Goal: Task Accomplishment & Management: Manage account settings

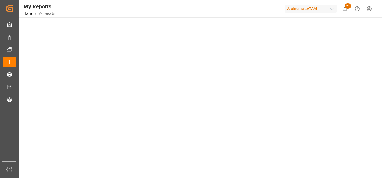
scroll to position [180, 0]
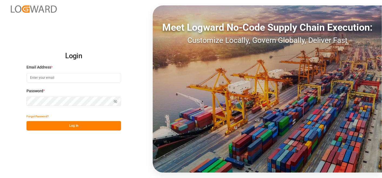
type input "[PERSON_NAME][EMAIL_ADDRESS][PERSON_NAME][DOMAIN_NAME]"
click at [90, 125] on button "Log In" at bounding box center [73, 125] width 95 height 9
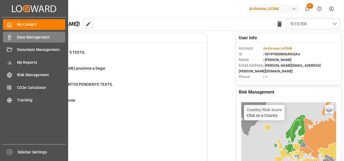
click at [13, 38] on div "Data Management Data Management" at bounding box center [34, 37] width 62 height 11
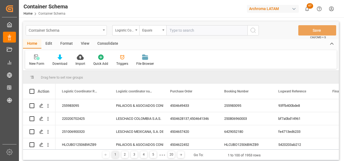
click at [95, 29] on div "Container Schema" at bounding box center [65, 29] width 72 height 7
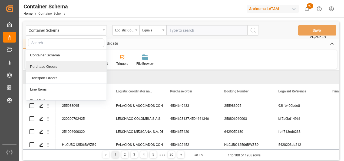
click at [45, 66] on div "Purchase Orders" at bounding box center [66, 66] width 81 height 11
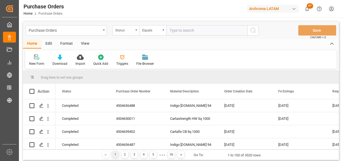
drag, startPoint x: 129, startPoint y: 31, endPoint x: 131, endPoint y: 35, distance: 4.1
click at [129, 31] on div "Status" at bounding box center [124, 29] width 18 height 6
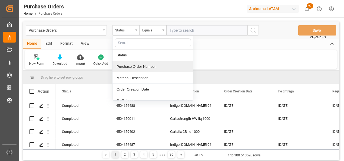
click at [136, 65] on div "Purchase Order Number" at bounding box center [152, 66] width 81 height 11
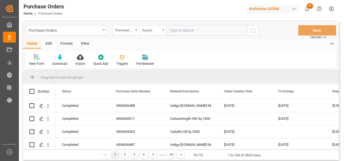
click at [149, 28] on div "Equals" at bounding box center [151, 29] width 18 height 6
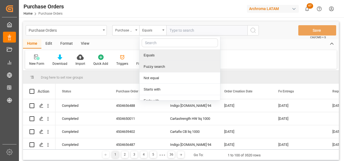
click at [153, 66] on div "Fuzzy search" at bounding box center [179, 66] width 81 height 11
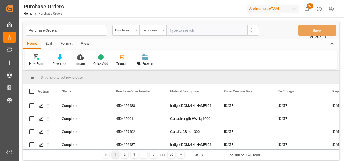
paste input "4504658063"
type input "4504658063"
click at [251, 31] on circle "search button" at bounding box center [253, 30] width 4 height 4
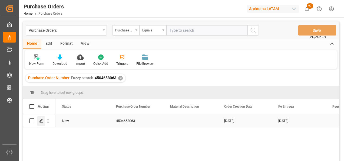
click at [39, 121] on icon "Press SPACE to select this row." at bounding box center [41, 120] width 4 height 4
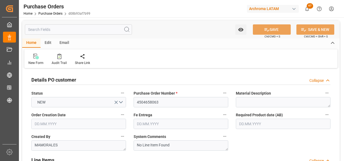
type input "21.08.2025"
type input "24.11.2025"
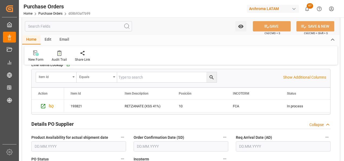
scroll to position [189, 0]
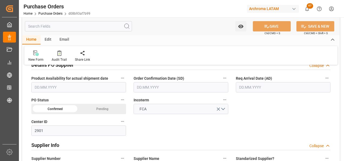
click at [182, 86] on input "text" at bounding box center [181, 87] width 95 height 10
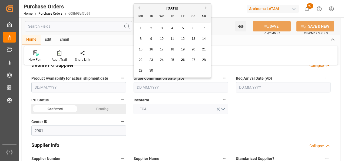
click at [138, 9] on button "Previous Month" at bounding box center [137, 7] width 3 height 3
click at [205, 9] on button "Next Month" at bounding box center [206, 7] width 3 height 3
click at [162, 29] on span "1" at bounding box center [162, 28] width 2 height 4
type input "01.10.2025"
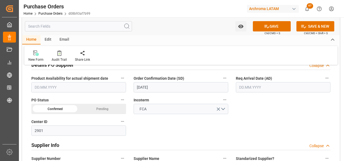
click at [253, 113] on div "Details PO customer Collapse Status NEW Purchase Order Number * 4504658063 Mate…" at bounding box center [180, 117] width 317 height 474
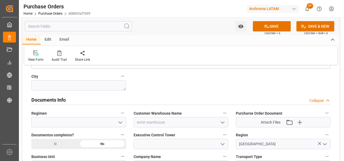
scroll to position [378, 0]
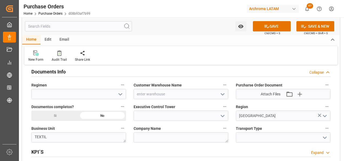
click at [118, 95] on icon "open menu" at bounding box center [120, 94] width 6 height 6
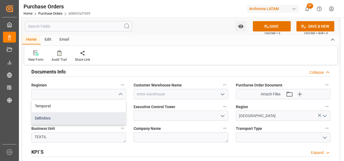
click at [97, 118] on div "Definitivo" at bounding box center [79, 118] width 94 height 12
type input "Definitivo"
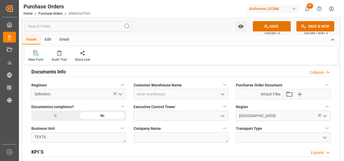
click at [221, 115] on icon "open menu" at bounding box center [222, 115] width 6 height 6
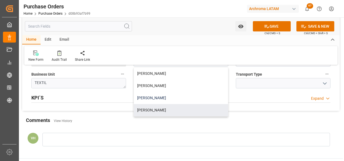
click at [166, 100] on div "Valeria Hurtado" at bounding box center [181, 98] width 94 height 12
type input "Valeria Hurtado"
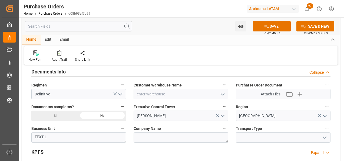
click at [326, 139] on icon "open menu" at bounding box center [324, 137] width 6 height 6
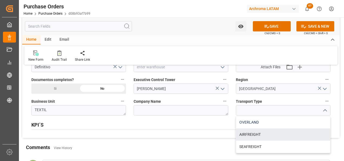
click at [265, 123] on div "OVERLAND" at bounding box center [283, 122] width 94 height 12
type input "OVERLAND"
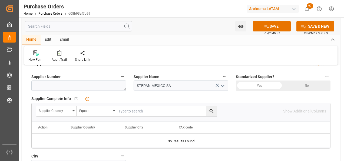
scroll to position [270, 0]
click at [272, 27] on button "SAVE" at bounding box center [272, 26] width 38 height 10
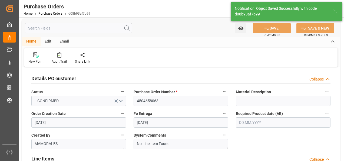
scroll to position [0, 0]
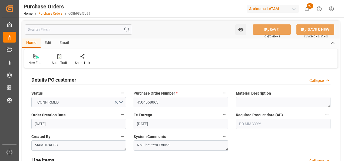
click at [56, 12] on link "Purchase Orders" at bounding box center [50, 14] width 24 height 4
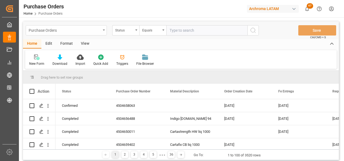
click at [98, 34] on div "Purchase Orders" at bounding box center [66, 30] width 81 height 10
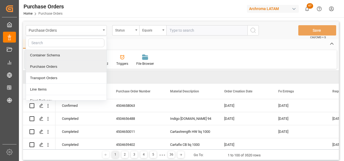
click at [48, 58] on div "Container Schema" at bounding box center [66, 54] width 81 height 11
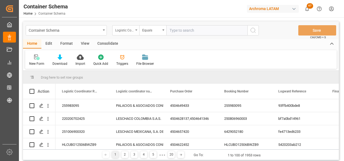
click at [135, 26] on div "Logistic Coordinator Reference Number" at bounding box center [125, 30] width 27 height 10
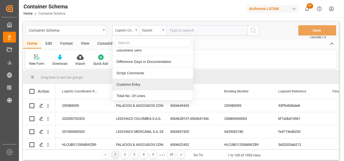
click at [136, 82] on div "Customs Entry" at bounding box center [152, 84] width 81 height 11
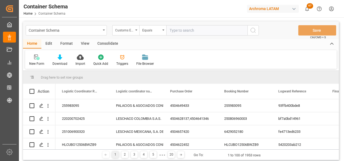
click at [177, 32] on input "text" at bounding box center [206, 30] width 81 height 10
type input "tecun uman"
click at [250, 31] on icon "search button" at bounding box center [253, 30] width 6 height 6
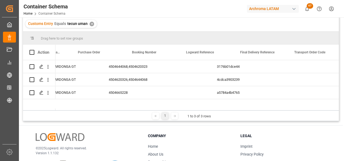
scroll to position [0, 92]
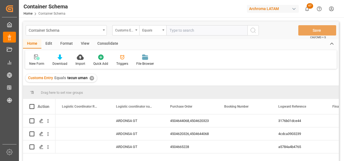
click at [90, 78] on div "✕" at bounding box center [91, 78] width 5 height 5
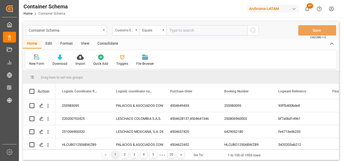
click at [184, 34] on input "text" at bounding box center [206, 30] width 81 height 10
type input "ciudad hidalgo"
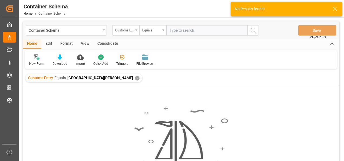
click at [135, 79] on div "✕" at bounding box center [137, 78] width 5 height 5
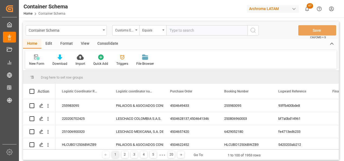
click at [178, 32] on input "text" at bounding box center [206, 30] width 81 height 10
type input "corinto"
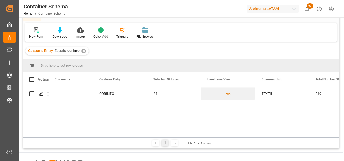
drag, startPoint x: 79, startPoint y: 137, endPoint x: 84, endPoint y: 136, distance: 5.2
click at [84, 136] on div "Drag here to set row groups Drag here to set column labels Action Difference Da…" at bounding box center [181, 103] width 316 height 89
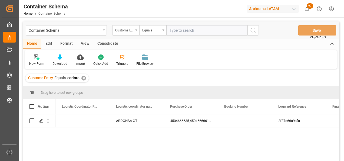
click at [84, 79] on div "✕" at bounding box center [83, 78] width 5 height 5
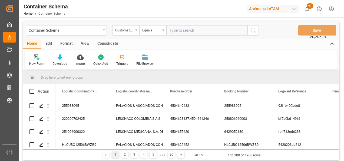
click at [187, 32] on input "text" at bounding box center [206, 30] width 81 height 10
type input "ciudad hidalgo"
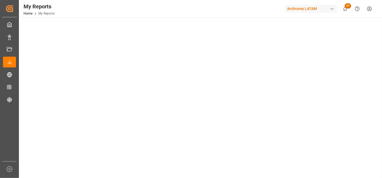
scroll to position [120, 0]
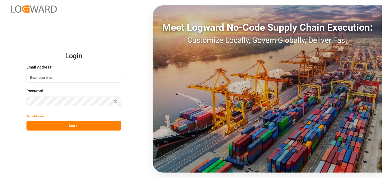
type input "[PERSON_NAME][EMAIL_ADDRESS][PERSON_NAME][DOMAIN_NAME]"
click at [86, 124] on button "Log In" at bounding box center [73, 125] width 95 height 9
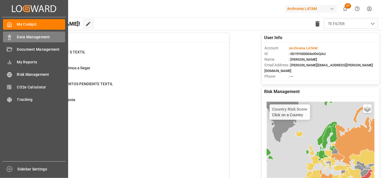
click at [9, 34] on div "Data Management Data Management" at bounding box center [34, 37] width 62 height 11
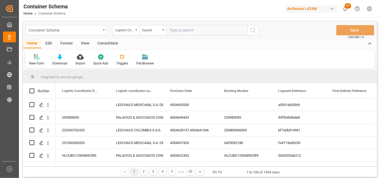
click at [101, 28] on div "Container Schema" at bounding box center [66, 30] width 81 height 10
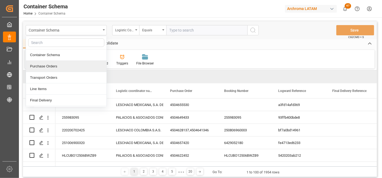
click at [59, 69] on div "Purchase Orders" at bounding box center [66, 66] width 81 height 11
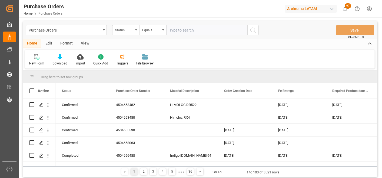
click at [132, 33] on div "Status" at bounding box center [125, 30] width 27 height 10
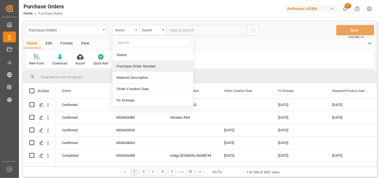
click at [139, 69] on div "Purchase Order Number" at bounding box center [152, 66] width 81 height 11
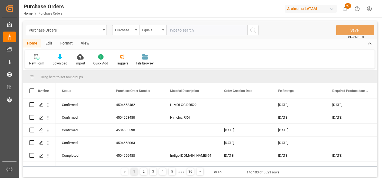
click at [148, 28] on div "Equals" at bounding box center [151, 29] width 18 height 6
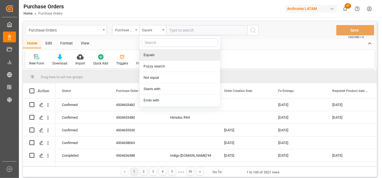
click at [157, 64] on div "Fuzzy search" at bounding box center [179, 66] width 81 height 11
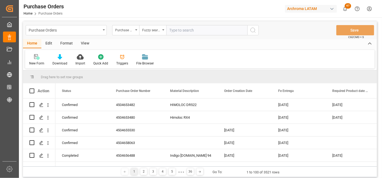
paste input "4504651949"
type input "4504651949"
click at [255, 30] on icon "search button" at bounding box center [253, 30] width 6 height 6
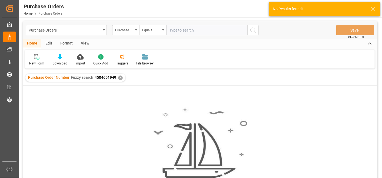
click at [202, 28] on input "text" at bounding box center [206, 30] width 81 height 10
click at [122, 76] on div "Purchase Order Number Fuzzy search 4504651949 ✕" at bounding box center [75, 78] width 100 height 8
click at [120, 77] on div "✕" at bounding box center [120, 78] width 5 height 5
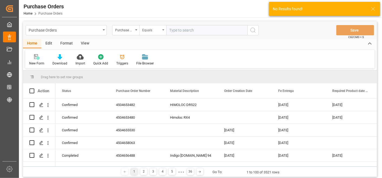
click at [161, 32] on div "Equals" at bounding box center [152, 30] width 27 height 10
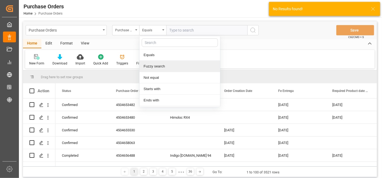
drag, startPoint x: 157, startPoint y: 64, endPoint x: 160, endPoint y: 58, distance: 5.7
click at [157, 64] on div "Fuzzy search" at bounding box center [179, 66] width 81 height 11
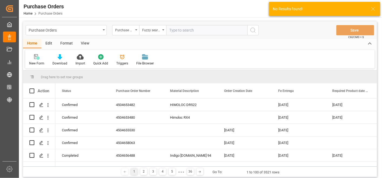
click at [176, 28] on input "text" at bounding box center [206, 30] width 81 height 10
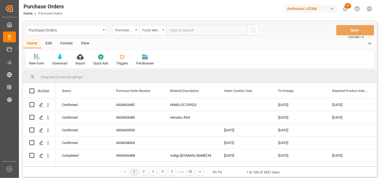
paste input "4504651949"
type input "4504651949"
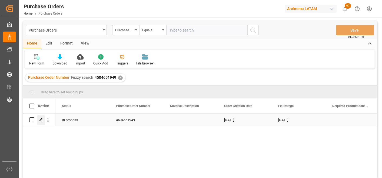
click at [41, 119] on icon "Press SPACE to select this row." at bounding box center [41, 120] width 4 height 4
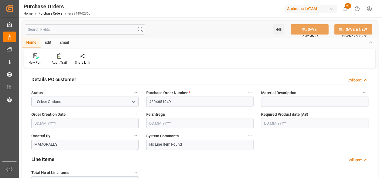
type input "1"
type input "05.08.2025"
type input "14.11.2025"
type input "25.09.2025"
type input "14.11.2025"
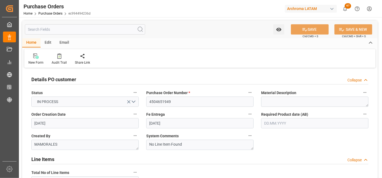
click at [62, 41] on div "Email" at bounding box center [64, 42] width 18 height 9
click at [33, 58] on icon at bounding box center [36, 57] width 7 height 4
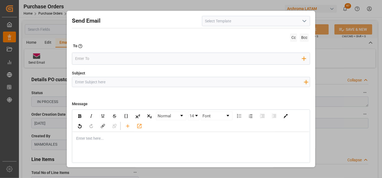
click at [105, 79] on input "Subject" at bounding box center [189, 81] width 234 height 9
paste input "GT || ZARPE || PO XXX || Contenedor XXXX || Bodega XXX|| SEA XXX"
type input "GT || ZARPE || PO XXX || Contenedor XXXX || Bodega XXX|| SEA XXX"
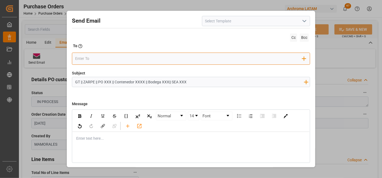
click at [101, 62] on input "email" at bounding box center [188, 59] width 227 height 8
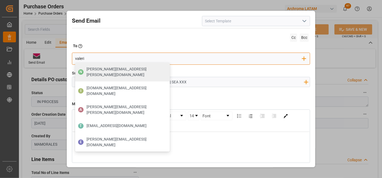
type input "valeria"
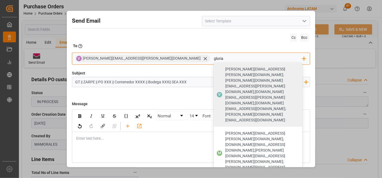
type input "gloria"
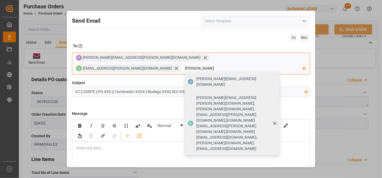
type input "johana.tunche@ardonsa.net"
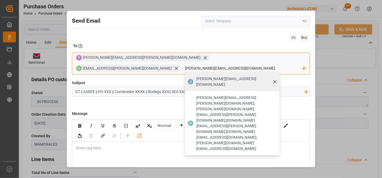
click at [225, 76] on span "johana.tunche@ardonsa.net" at bounding box center [235, 81] width 79 height 11
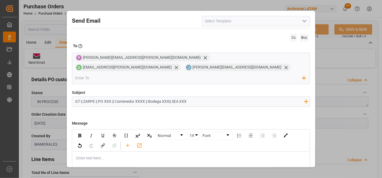
click at [104, 156] on div "rdw-editor" at bounding box center [190, 159] width 229 height 6
click at [84, 97] on input "GT || ZARPE || PO XXX || Contenedor XXXX || Bodega XXX|| SEA XXX" at bounding box center [189, 101] width 234 height 9
click at [122, 97] on input "GT || STATUS ZARPE || PO XXX || Contenedor XXXX || Bodega XXX|| SEA XXX" at bounding box center [189, 101] width 234 height 9
paste input "4504651949"
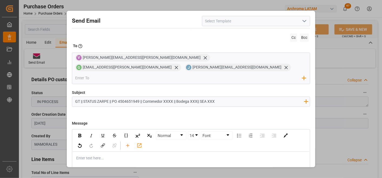
click at [168, 97] on input "GT || STATUS ZARPE || PO 4504651949 || Contenedor XXXX || Bodega XXX|| SEA XXX" at bounding box center [189, 101] width 234 height 9
paste input "MSMU6857194"
click at [236, 97] on div "GT || STATUS ZARPE || PO 4504651949 || Contenedor MSMU6857194 || Bodega XXX|| S…" at bounding box center [191, 102] width 238 height 10
drag, startPoint x: 238, startPoint y: 93, endPoint x: 209, endPoint y: 93, distance: 29.7
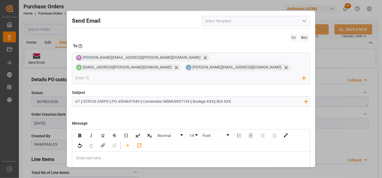
click at [209, 97] on input "GT || STATUS ZARPE || PO 4504651949 || Contenedor MSMU6857194 || Bodega XXX|| S…" at bounding box center [189, 101] width 234 height 9
paste input "2901 || SEA FCL"
type input "GT || STATUS ZARPE || PO 4504651949 || Contenedor MSMU6857194 || Bodega 2901 ||…"
click at [146, 156] on div "rdw-editor" at bounding box center [190, 159] width 229 height 6
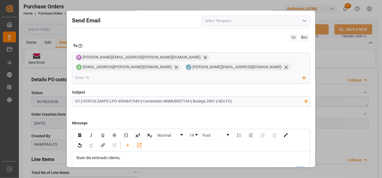
drag, startPoint x: 301, startPoint y: 158, endPoint x: 293, endPoint y: 160, distance: 8.4
click at [293, 167] on span "Informamos que la carga ha presentado un retraso en el zarpe de la carga desde …" at bounding box center [190, 172] width 229 height 10
click at [185, 167] on div "Informamos que la carga ha presentado un retraso en el zarpe de la carga desde …" at bounding box center [190, 172] width 229 height 11
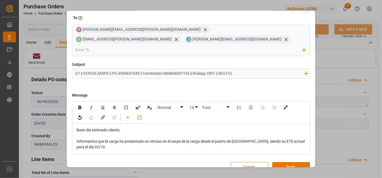
click at [146, 139] on div "Informamos que la carga ha presentado un retraso en el zarpe de la carga desde …" at bounding box center [190, 144] width 229 height 11
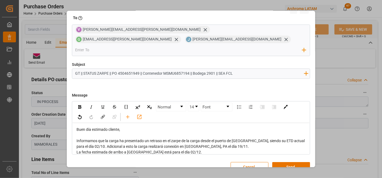
scroll to position [17, 0]
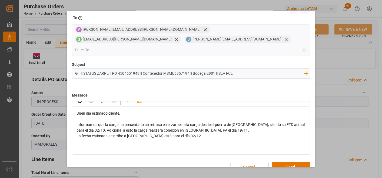
click at [194, 134] on div "La fecha estimada de arribo a Puerto Quetzal está para el día 02/12." at bounding box center [190, 137] width 229 height 6
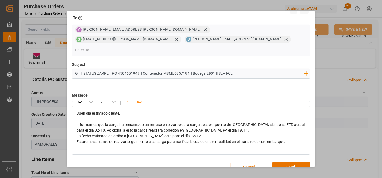
click at [216, 134] on div "La fecha estimada de arribo a Puerto Quetzal está para el día 02/12." at bounding box center [190, 137] width 229 height 6
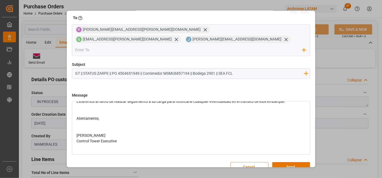
scroll to position [68, 0]
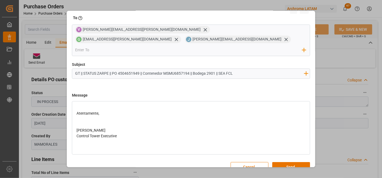
click at [110, 122] on div "rdw-editor" at bounding box center [190, 125] width 229 height 6
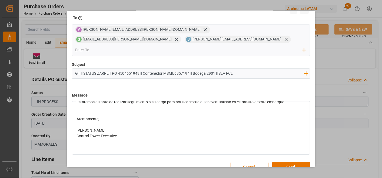
scroll to position [2, 0]
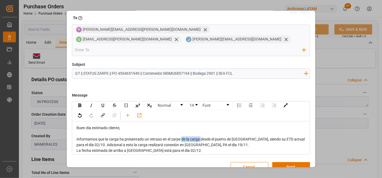
drag, startPoint x: 201, startPoint y: 129, endPoint x: 182, endPoint y: 130, distance: 18.7
click at [182, 137] on span "Informamos que la carga ha presentado un retraso en el zarpe de la carga desde …" at bounding box center [190, 142] width 229 height 10
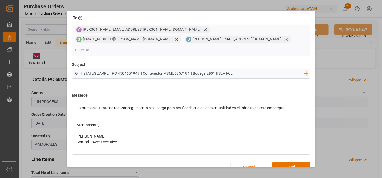
scroll to position [60, 0]
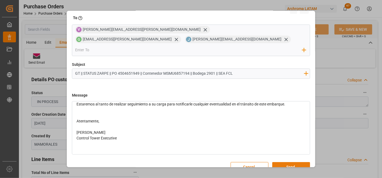
click at [291, 162] on button "Send" at bounding box center [291, 167] width 38 height 10
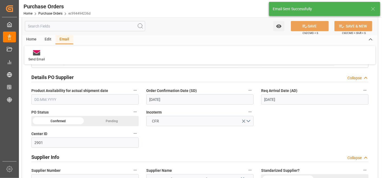
scroll to position [180, 0]
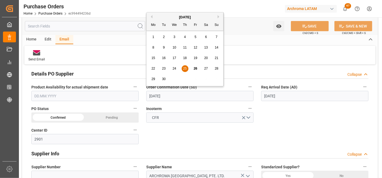
click at [156, 96] on input "25.09.2025" at bounding box center [199, 96] width 107 height 10
click at [218, 16] on button "Next Month" at bounding box center [219, 16] width 3 height 3
click at [182, 36] on div "2" at bounding box center [185, 37] width 7 height 6
type input "02.10.2025"
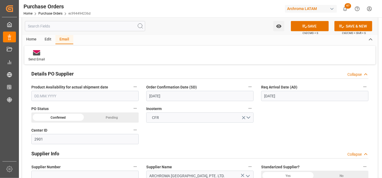
click at [271, 95] on input "14.11.2025" at bounding box center [314, 96] width 107 height 10
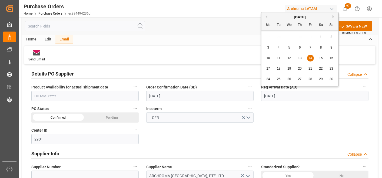
click at [332, 16] on div "November 2025" at bounding box center [299, 17] width 77 height 5
click at [334, 16] on button "Next Month" at bounding box center [333, 16] width 3 height 3
click at [278, 37] on span "2" at bounding box center [279, 37] width 2 height 4
type input "02.12.2025"
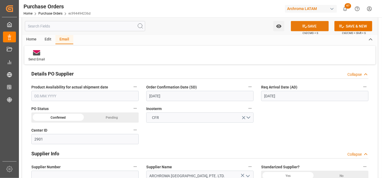
click at [314, 29] on button "SAVE" at bounding box center [310, 26] width 38 height 10
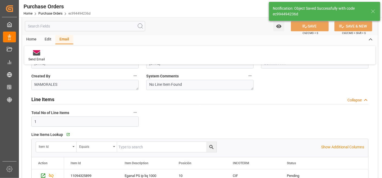
scroll to position [0, 0]
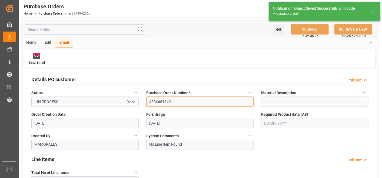
click at [168, 102] on input "4504651949" at bounding box center [199, 102] width 107 height 10
click at [54, 12] on link "Purchase Orders" at bounding box center [50, 14] width 24 height 4
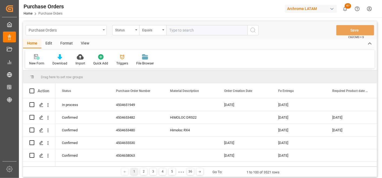
click at [100, 34] on div "Purchase Orders" at bounding box center [66, 30] width 81 height 10
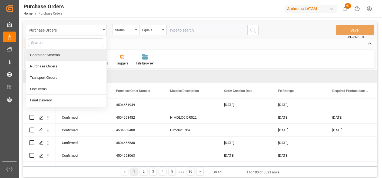
click at [73, 60] on div "Container Schema" at bounding box center [66, 54] width 81 height 11
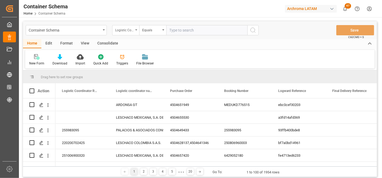
click at [133, 32] on div "Logistic Coordinator Reference Number" at bounding box center [124, 29] width 18 height 6
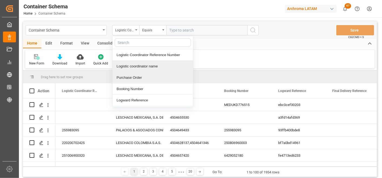
click at [134, 77] on div "Purchase Order" at bounding box center [152, 77] width 81 height 11
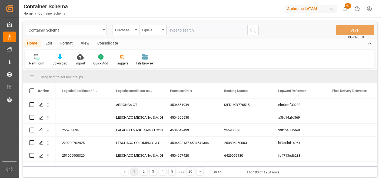
click at [144, 33] on div "Equals" at bounding box center [152, 30] width 27 height 10
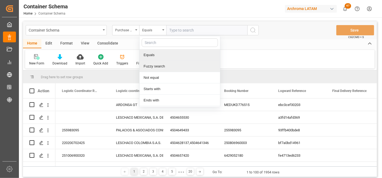
click at [146, 66] on div "Fuzzy search" at bounding box center [179, 66] width 81 height 11
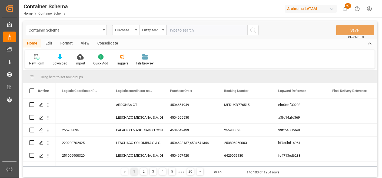
paste input "4504651949"
type input "4504651949"
click at [250, 31] on button "search button" at bounding box center [252, 30] width 11 height 10
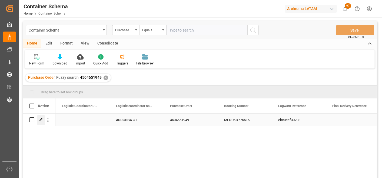
click at [42, 121] on icon "Press SPACE to select this row." at bounding box center [41, 120] width 4 height 4
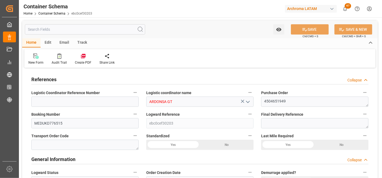
type input "ARDONSA GT"
type textarea "4504651949"
type input "MEDUKD776515"
type input "ebc0cef30203"
type input "Priority"
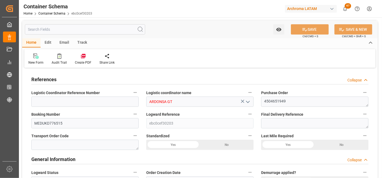
type input "Valeria Hurtado"
type input "ARCHROMA SINGAPORE, PTE. LTD."
type input "Document Sent"
type input "PUERTO QUETZAL"
type input "TEXTIL"
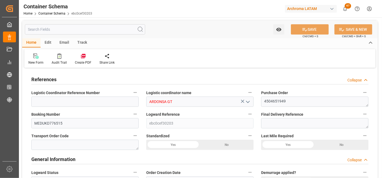
type textarea "PIEZAS"
type input "24 PIEZAS"
type input "ARCHROMA PAPER GMBH Y COMPAÑIA, SOC."
type textarea "KM 16.5, Carretera a El Salvador , Cruce a Pavón Fraijanes, GUATEMALA, FRAIJANE…"
type input "MASTER"
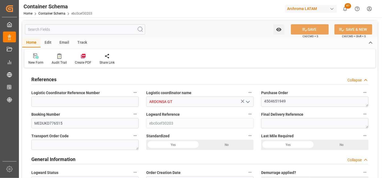
type input "CIF"
type input "Truck"
type input "Sea Ship"
type input "Truck"
type input "FCL"
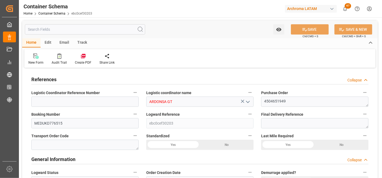
type input "MSMU6857194"
type input "MSCU"
type input "Jawaharlal Nehru (Nhava Sheva)"
type input "Puerto Quetzal"
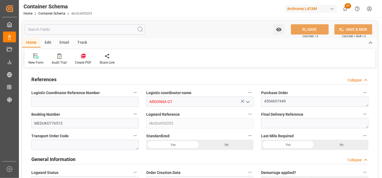
type input "MSC NADIA IV"
type input "IU538A"
type textarea "pod"
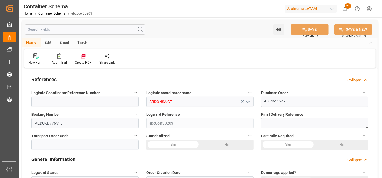
type textarea "Yes"
type textarea "Container is already in Final Delivery Phase."
type input "0"
type input "1"
type input "24"
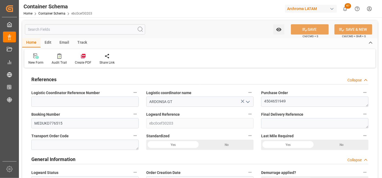
type input "24000"
type input "25368"
type input "MSC"
type input "Mediterranean Shipping Company"
type input "INNSA"
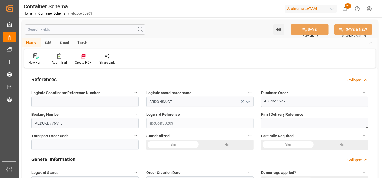
type input "GTPRQ"
type input "9321897"
type input "0"
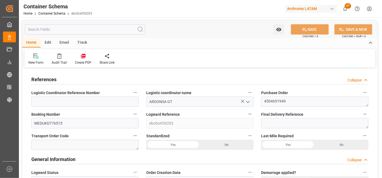
type input "23.09.2025 10:30"
type input "23.09.2025"
type input "19.11.2025"
type input "23.09.2025"
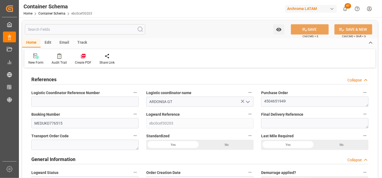
type input "26.09.2025"
type input "26.09.2025 16:11"
type input "23.09.2025 15:19"
type input "26.09.2025"
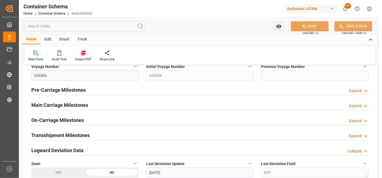
scroll to position [601, 0]
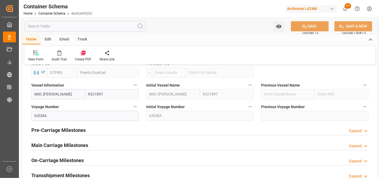
click at [61, 145] on h2 "Main Carriage Milestones" at bounding box center [59, 145] width 57 height 7
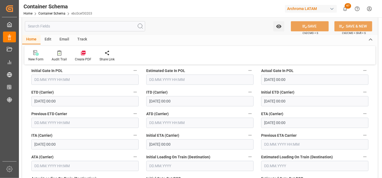
scroll to position [691, 0]
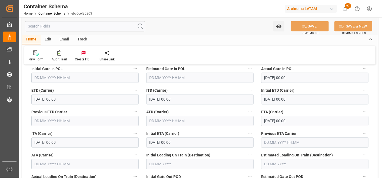
click at [271, 122] on input "19.11.2025 00:00" at bounding box center [314, 121] width 107 height 10
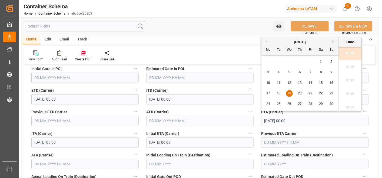
click at [334, 42] on button "Next Month" at bounding box center [333, 41] width 3 height 3
click at [278, 61] on span "2" at bounding box center [279, 62] width 2 height 4
type input "02.12.2025 00:00"
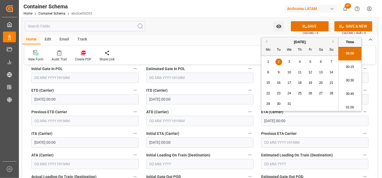
click at [370, 117] on div "ETA (Carrier) 02.12.2025 00:00" at bounding box center [314, 117] width 115 height 22
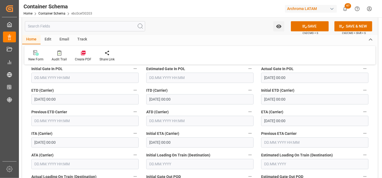
click at [53, 99] on input "25.09.2025 00:00" at bounding box center [84, 99] width 107 height 10
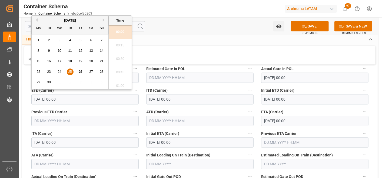
click at [104, 19] on button "Next Month" at bounding box center [104, 19] width 3 height 3
click at [68, 39] on div "2" at bounding box center [70, 40] width 7 height 6
type input "02.10.2025 00:00"
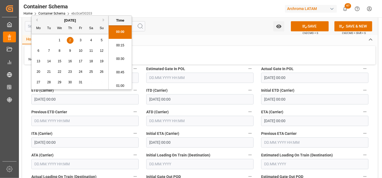
click at [144, 109] on div "ATD (Carrier)" at bounding box center [199, 117] width 115 height 22
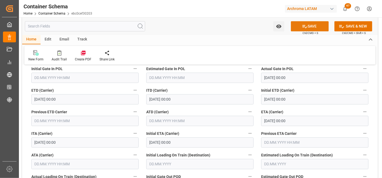
click at [312, 26] on button "SAVE" at bounding box center [310, 26] width 38 height 10
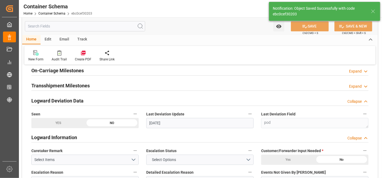
type input "13"
type input "26.09.2025 16:12"
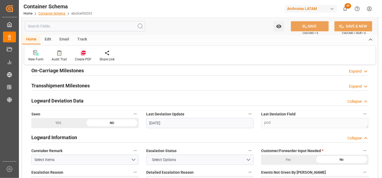
click at [58, 13] on link "Container Schema" at bounding box center [51, 14] width 27 height 4
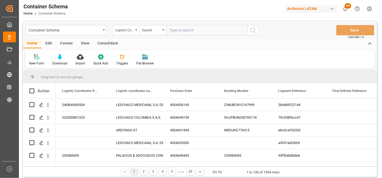
click at [103, 33] on div "Container Schema" at bounding box center [66, 30] width 81 height 10
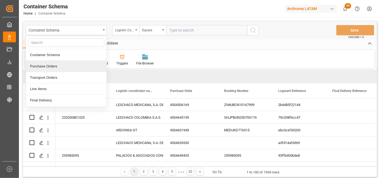
click at [69, 69] on div "Purchase Orders" at bounding box center [66, 66] width 81 height 11
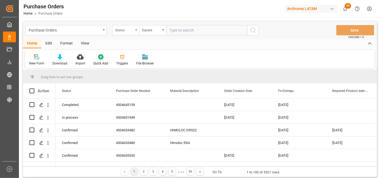
click at [135, 32] on div "Status" at bounding box center [125, 30] width 27 height 10
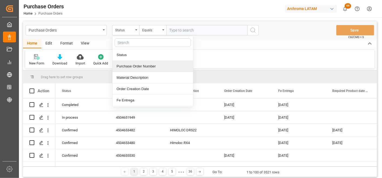
click at [135, 66] on div "Purchase Order Number" at bounding box center [152, 66] width 81 height 11
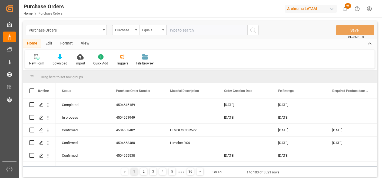
click at [150, 30] on div "Equals" at bounding box center [151, 29] width 18 height 6
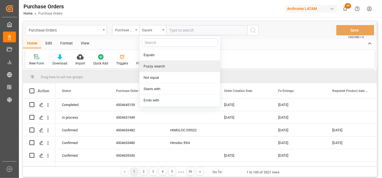
click at [158, 65] on div "Fuzzy search" at bounding box center [179, 66] width 81 height 11
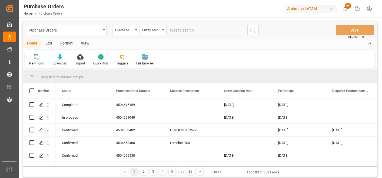
paste input "4504662818"
type input "4504662818"
click at [253, 31] on icon "search button" at bounding box center [253, 30] width 6 height 6
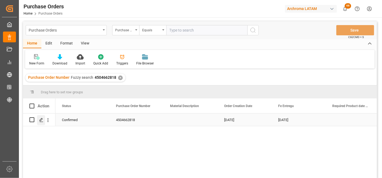
click at [40, 122] on line "Press SPACE to select this row." at bounding box center [41, 122] width 3 height 0
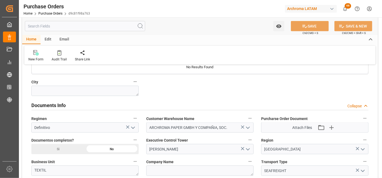
scroll to position [360, 0]
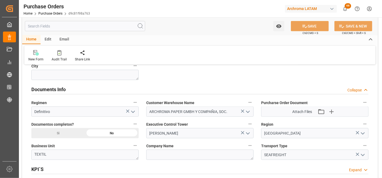
click at [63, 134] on div "Si" at bounding box center [58, 133] width 54 height 10
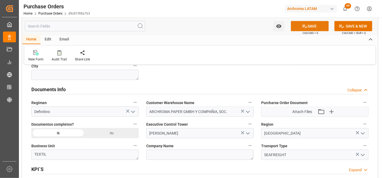
click at [320, 25] on button "SAVE" at bounding box center [310, 26] width 38 height 10
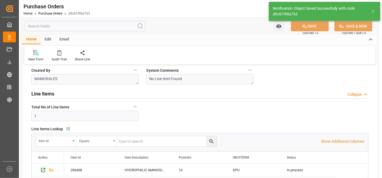
scroll to position [0, 0]
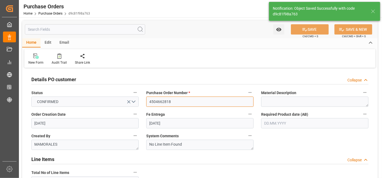
click at [171, 99] on input "4504662818" at bounding box center [199, 102] width 107 height 10
click at [56, 11] on div "Home Purchase Orders d9c81f98a763" at bounding box center [57, 14] width 66 height 6
click at [55, 15] on link "Purchase Orders" at bounding box center [50, 14] width 24 height 4
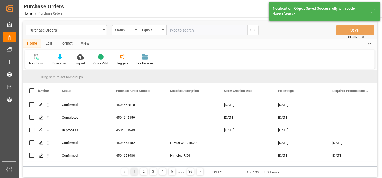
click at [104, 31] on div "Purchase Orders" at bounding box center [66, 30] width 81 height 10
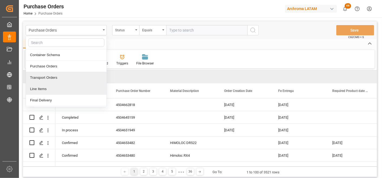
click at [64, 88] on div "Line Items" at bounding box center [66, 89] width 81 height 11
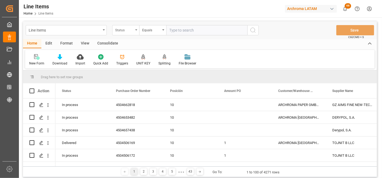
click at [131, 33] on div "Status" at bounding box center [125, 30] width 27 height 10
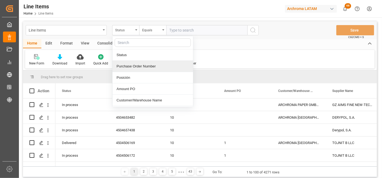
click at [134, 69] on div "Purchase Order Number" at bounding box center [152, 66] width 81 height 11
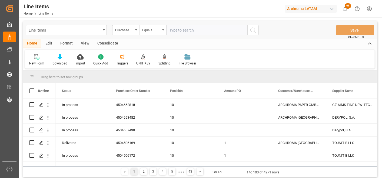
drag, startPoint x: 146, startPoint y: 31, endPoint x: 147, endPoint y: 34, distance: 3.0
click at [147, 31] on div "Equals" at bounding box center [151, 29] width 18 height 6
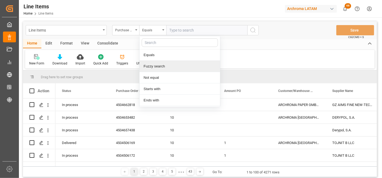
click at [150, 63] on div "Fuzzy search" at bounding box center [179, 66] width 81 height 11
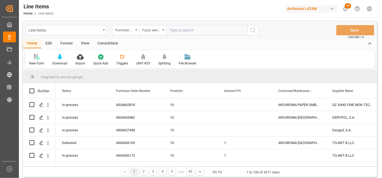
paste input "4504662818"
type input "4504662818"
click at [251, 28] on icon "search button" at bounding box center [253, 30] width 6 height 6
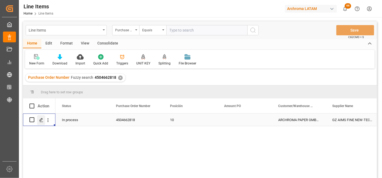
click at [41, 122] on div "Press SPACE to select this row." at bounding box center [41, 120] width 8 height 10
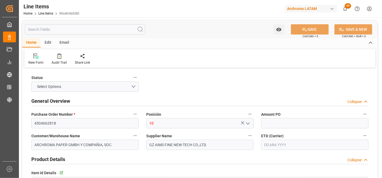
type input "4504662818"
type input "10"
type input "ARCHROMA PAPER GMBH Y COMPAÑIA, SOC."
type input "GZ AIMS FINE NEW-TECH CO.,LTD."
type input "290458"
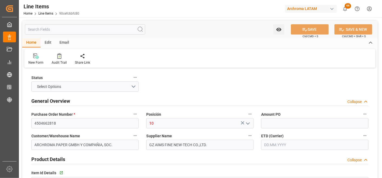
type textarea "HYDROPHILIC AMINOSILICONE EF-3100"
type input "KGM"
type input "KG"
type textarea "KG"
type input "SEAFREIGHT"
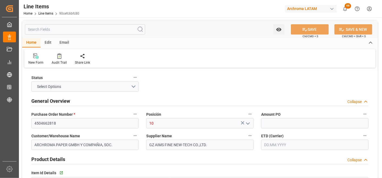
type textarea "PUERTO QUETZAL"
type input "2901"
type textarea "TEXTIL"
type input "DPU"
type textarea "Definitivo"
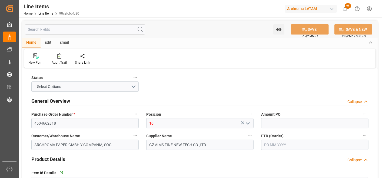
type input "Shipment Details Pending"
type input "90cefc6bfc80"
type input "24480"
type input "3910000000"
type input "26.09.2025 16:18"
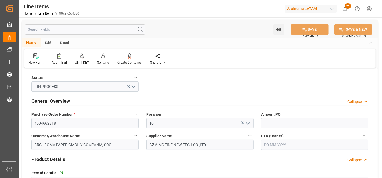
type input "09.09.2025 17:27"
type input "04.09.2025"
type input "20.09.2025"
click at [282, 123] on input "text" at bounding box center [314, 123] width 107 height 10
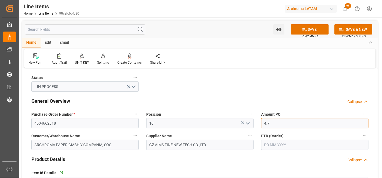
type input "4.7"
click at [263, 146] on input "text" at bounding box center [314, 145] width 107 height 10
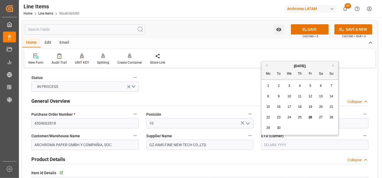
click at [269, 68] on div "September 2025" at bounding box center [299, 66] width 77 height 5
click at [321, 106] on span "20" at bounding box center [321, 107] width 4 height 4
type input "20.09.2025"
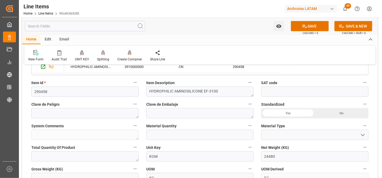
scroll to position [150, 0]
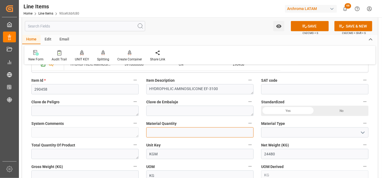
click at [207, 128] on input "text" at bounding box center [199, 133] width 107 height 10
type input "34"
click at [363, 134] on icon "open menu" at bounding box center [362, 133] width 6 height 6
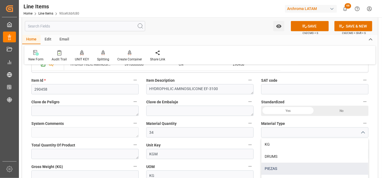
scroll to position [30, 0]
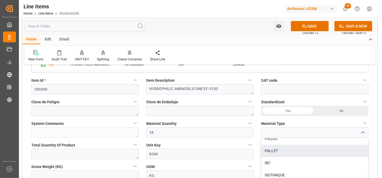
click at [289, 154] on div "PALLET" at bounding box center [314, 151] width 107 height 12
type input "PALLET"
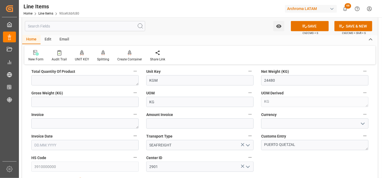
scroll to position [210, 0]
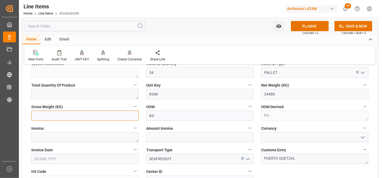
click at [62, 118] on input "text" at bounding box center [84, 116] width 107 height 10
type input "25840"
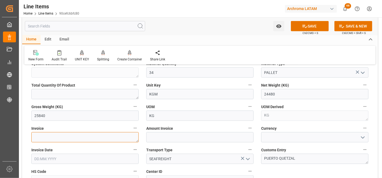
click at [108, 135] on textarea at bounding box center [84, 137] width 107 height 10
type textarea "EF0920Q24480"
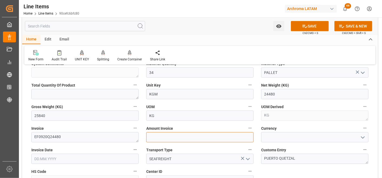
click at [184, 136] on input "text" at bounding box center [199, 137] width 107 height 10
type input "115056"
click at [363, 139] on icon "open menu" at bounding box center [362, 138] width 6 height 6
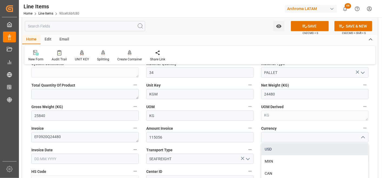
click at [330, 151] on div "USD" at bounding box center [314, 150] width 107 height 12
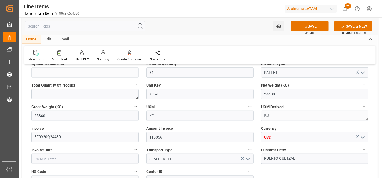
type input "USD"
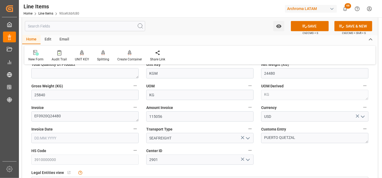
scroll to position [240, 0]
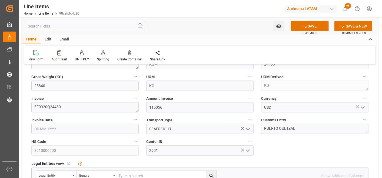
click at [90, 129] on input "text" at bounding box center [84, 129] width 107 height 10
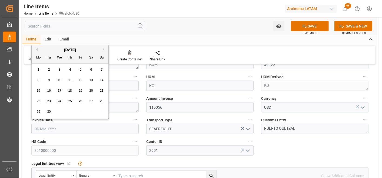
click at [32, 70] on div "September 2025 Mo Tu We Th Fr Sa Su 1 2 3 4 5 6 7 8 9 10 11 12 13 14 15 16 17 1…" at bounding box center [70, 82] width 77 height 74
click at [89, 92] on span "20" at bounding box center [91, 91] width 4 height 4
type input "20.09.2025"
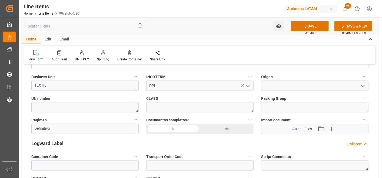
scroll to position [390, 0]
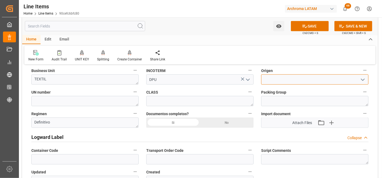
click at [268, 79] on input at bounding box center [314, 80] width 107 height 10
type input "A"
type input "S"
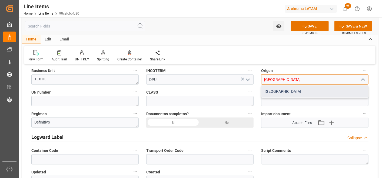
click at [290, 89] on div "CHINA" at bounding box center [314, 92] width 107 height 12
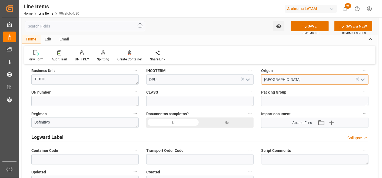
type input "CHINA"
click at [183, 122] on div "Si" at bounding box center [173, 123] width 54 height 10
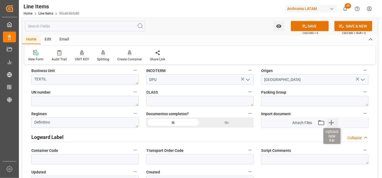
click at [329, 125] on icon "button" at bounding box center [331, 123] width 9 height 9
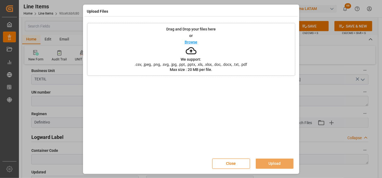
click at [228, 66] on span ".csv, .jpeg, .png, .svg, .jpg, .ppt, .pptx, .xls, .xlsx, .doc, .docx, .txt, .pdf" at bounding box center [190, 65] width 119 height 4
click at [281, 160] on button "Upload" at bounding box center [275, 164] width 38 height 10
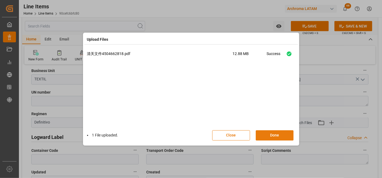
click at [274, 134] on button "Done" at bounding box center [275, 136] width 38 height 10
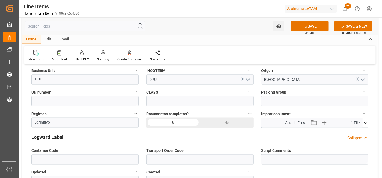
scroll to position [330, 0]
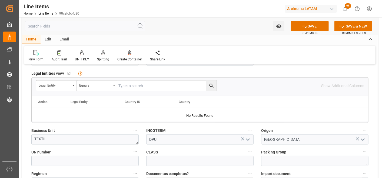
click at [245, 142] on icon "open menu" at bounding box center [248, 140] width 6 height 6
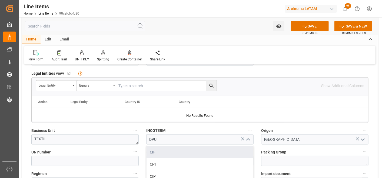
click at [164, 156] on div "CIF" at bounding box center [199, 152] width 107 height 12
type input "CIF"
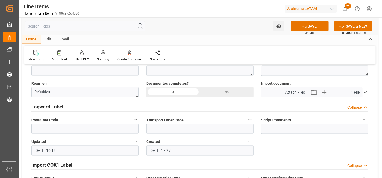
scroll to position [420, 0]
click at [303, 27] on icon at bounding box center [305, 27] width 6 height 6
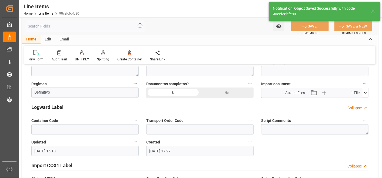
type textarea "34 PALLET"
type textarea "TEXTIL"
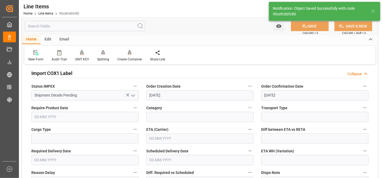
type input "26.09.2025 16:22"
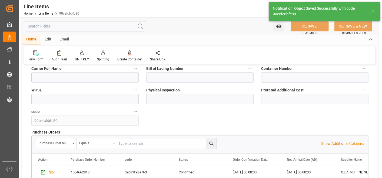
scroll to position [691, 0]
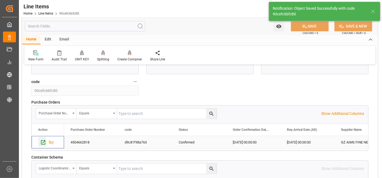
click at [42, 142] on icon "Press SPACE to select this row." at bounding box center [43, 143] width 6 height 6
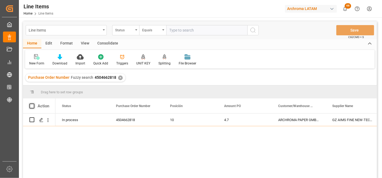
click at [30, 107] on span at bounding box center [31, 106] width 5 height 5
click at [34, 104] on input "checkbox" at bounding box center [34, 104] width 0 height 0
checkbox input "true"
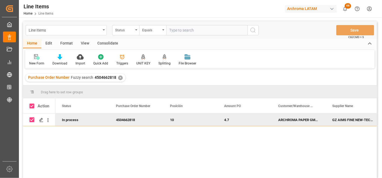
click at [109, 44] on div "Consolidate" at bounding box center [107, 43] width 29 height 9
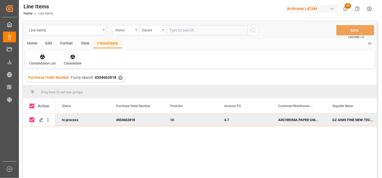
click at [46, 59] on div at bounding box center [42, 57] width 26 height 6
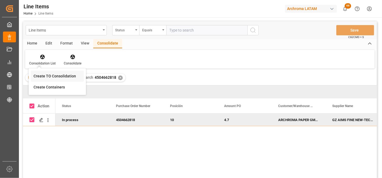
click at [57, 76] on div "Line Items Status Equals Save Ctrl/CMD + S Home Edit Format View Consolidate Co…" at bounding box center [200, 106] width 354 height 171
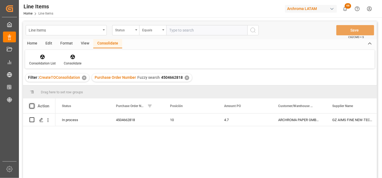
click at [30, 108] on span at bounding box center [31, 106] width 5 height 5
click at [34, 104] on input "checkbox" at bounding box center [34, 104] width 0 height 0
checkbox input "true"
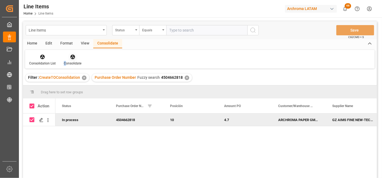
click at [64, 62] on div "Consolidate" at bounding box center [73, 63] width 18 height 5
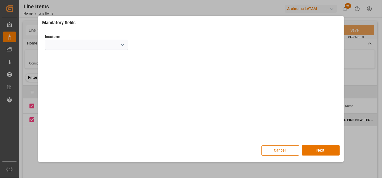
drag, startPoint x: 64, startPoint y: 62, endPoint x: 122, endPoint y: 43, distance: 60.9
click at [122, 43] on icon "open menu" at bounding box center [122, 45] width 6 height 6
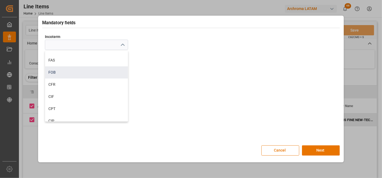
scroll to position [30, 0]
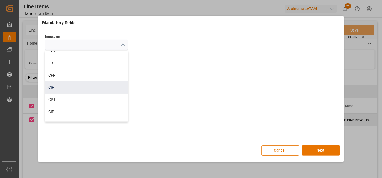
click at [62, 87] on div "CIF" at bounding box center [86, 88] width 83 height 12
type input "CIF"
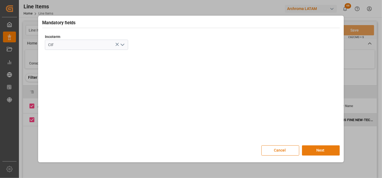
click at [321, 148] on button "Next" at bounding box center [321, 151] width 38 height 10
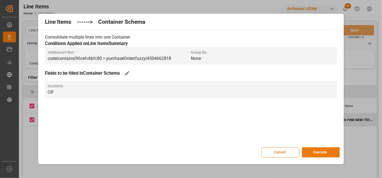
click at [321, 150] on button "Execute" at bounding box center [321, 153] width 38 height 10
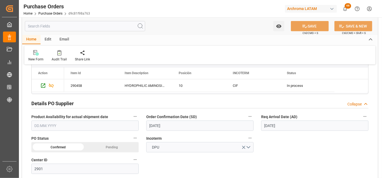
scroll to position [210, 0]
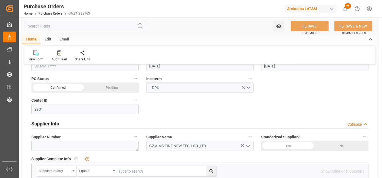
click at [246, 90] on icon "open menu" at bounding box center [244, 88] width 6 height 6
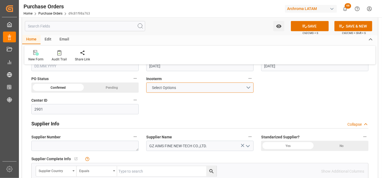
click at [248, 90] on button "Select Options" at bounding box center [199, 88] width 107 height 10
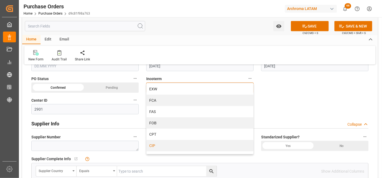
scroll to position [30, 0]
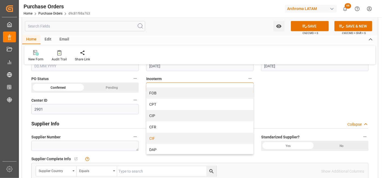
click at [159, 136] on div "CIF" at bounding box center [199, 138] width 107 height 11
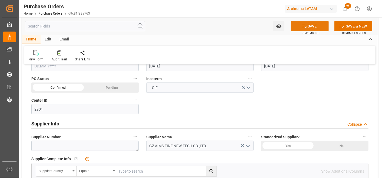
click at [302, 26] on icon at bounding box center [305, 27] width 6 height 6
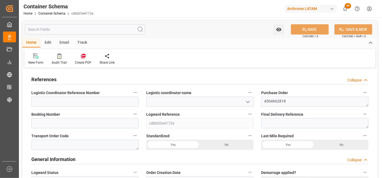
type input "0"
type input "1"
type input "34"
type input "24480"
type input "25840"
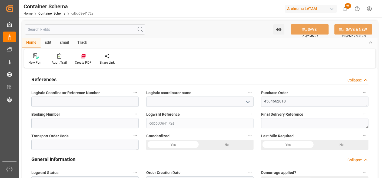
type input "0"
click at [248, 103] on icon "open menu" at bounding box center [248, 102] width 6 height 6
type input "26.09.2025"
type input "26.09.2025 16:23"
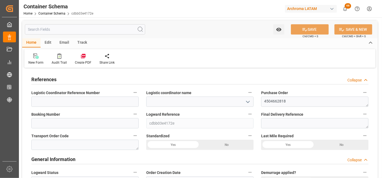
type input "26.09.2025"
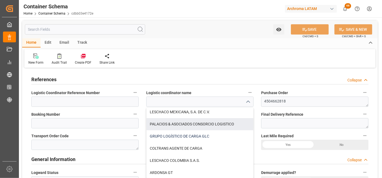
scroll to position [2, 0]
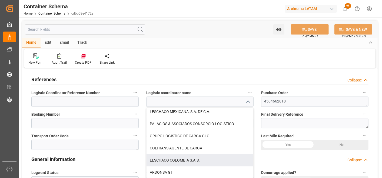
click at [177, 168] on div "ARDONSA GT" at bounding box center [199, 173] width 107 height 12
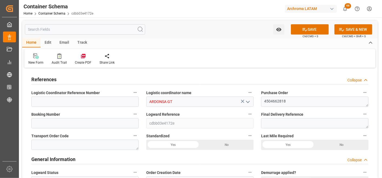
type input "ARDONSA GT"
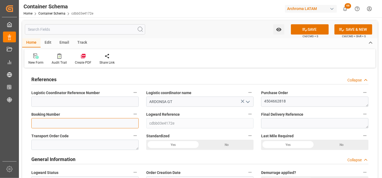
click at [84, 119] on input at bounding box center [84, 123] width 107 height 10
paste input "027F714677"
type input "027F714677"
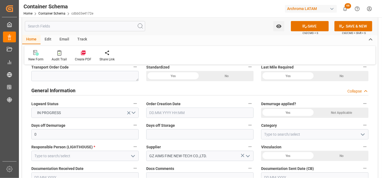
scroll to position [90, 0]
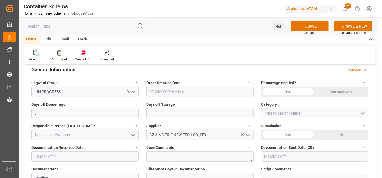
click at [225, 95] on input "text" at bounding box center [199, 92] width 107 height 10
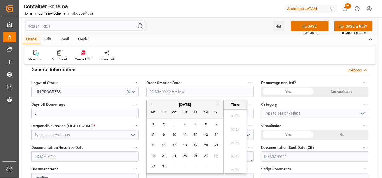
scroll to position [583, 0]
click at [149, 130] on div "1 2 3 4 5 6 7" at bounding box center [185, 124] width 74 height 11
click at [195, 155] on span "26" at bounding box center [196, 156] width 4 height 4
click at [232, 155] on li "11:30" at bounding box center [235, 156] width 23 height 14
type input "26.09.2025 11:30"
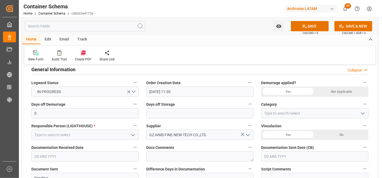
click at [289, 158] on input "text" at bounding box center [314, 157] width 107 height 10
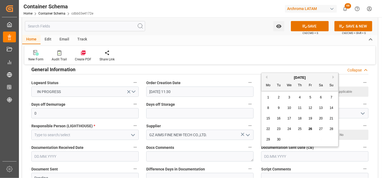
click at [263, 111] on div "8 9 10 11 12 13 14" at bounding box center [300, 108] width 74 height 11
click at [309, 129] on span "26" at bounding box center [310, 129] width 4 height 4
type input "26.09.2025"
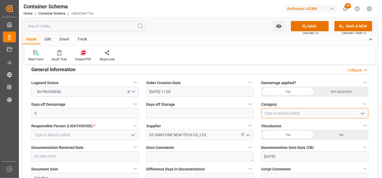
click at [354, 116] on input at bounding box center [314, 113] width 107 height 10
click at [360, 114] on icon "open menu" at bounding box center [362, 114] width 6 height 6
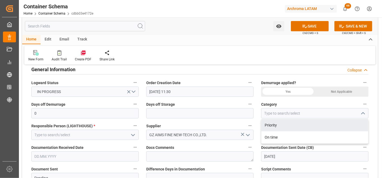
click at [345, 132] on div "On time" at bounding box center [314, 138] width 107 height 12
type input "On time"
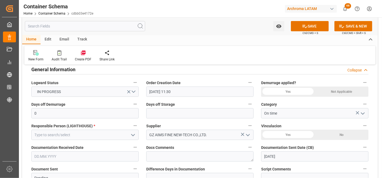
click at [136, 134] on button "open menu" at bounding box center [133, 135] width 8 height 8
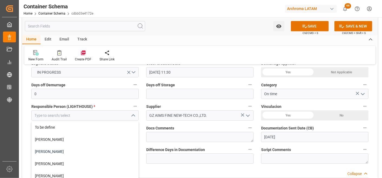
scroll to position [120, 0]
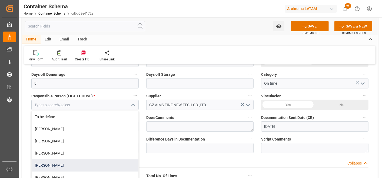
click at [91, 162] on div "Valeria Hurtado" at bounding box center [85, 166] width 107 height 12
type input "Valeria Hurtado"
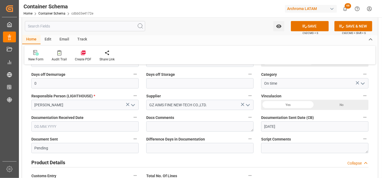
click at [74, 123] on input "text" at bounding box center [84, 127] width 107 height 10
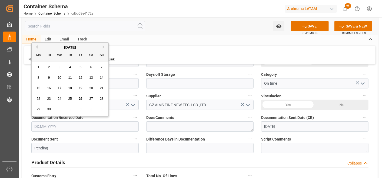
click at [34, 95] on div "22 23 24 25 26 27 28" at bounding box center [70, 99] width 74 height 11
click at [79, 100] on span "26" at bounding box center [81, 99] width 4 height 4
type input "26.09.2025"
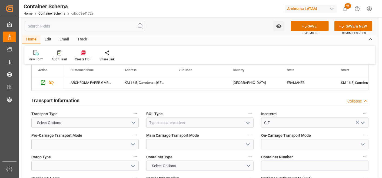
scroll to position [420, 0]
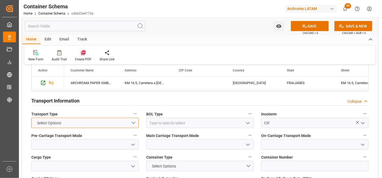
click at [136, 123] on button "Select Options" at bounding box center [84, 123] width 107 height 10
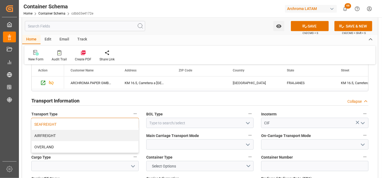
click at [106, 124] on div "SEAFREIGHT" at bounding box center [85, 124] width 107 height 11
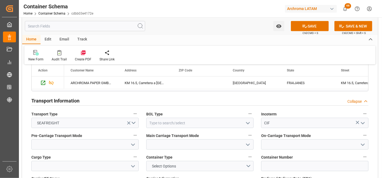
click at [251, 122] on button "open menu" at bounding box center [248, 123] width 8 height 8
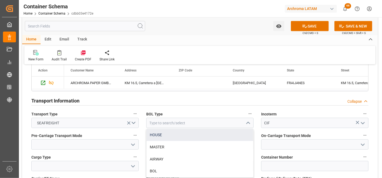
click at [242, 141] on div "HOUSE" at bounding box center [199, 135] width 107 height 12
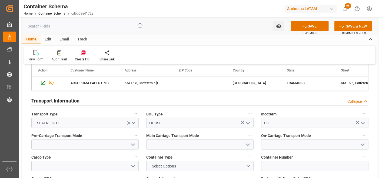
click at [248, 124] on polyline "open menu" at bounding box center [247, 124] width 3 height 2
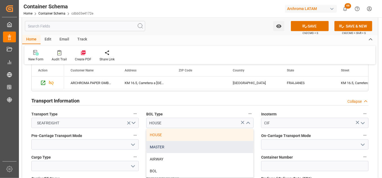
click at [231, 146] on div "MASTER" at bounding box center [199, 147] width 107 height 12
type input "MASTER"
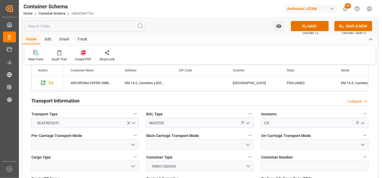
click at [132, 145] on icon "open menu" at bounding box center [133, 145] width 6 height 6
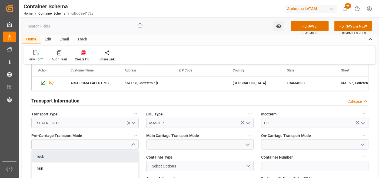
click at [123, 156] on div "Truck" at bounding box center [85, 157] width 107 height 12
type input "Truck"
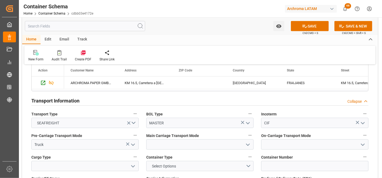
click at [250, 145] on icon "open menu" at bounding box center [248, 145] width 6 height 6
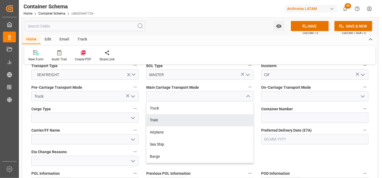
scroll to position [480, 0]
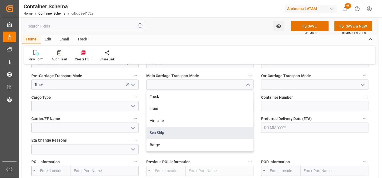
click at [214, 133] on div "Sea Ship" at bounding box center [199, 133] width 107 height 12
type input "Sea Ship"
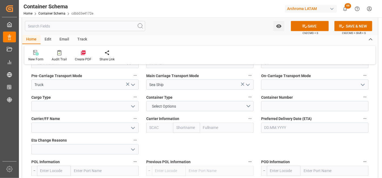
click at [366, 85] on button "open menu" at bounding box center [362, 85] width 8 height 8
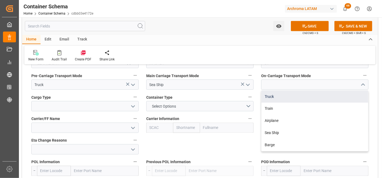
click at [348, 94] on div "Truck" at bounding box center [314, 97] width 107 height 12
type input "Truck"
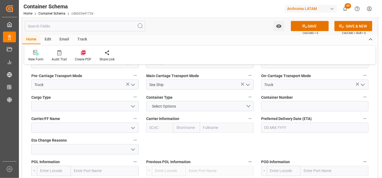
click at [133, 108] on icon "open menu" at bounding box center [133, 107] width 6 height 6
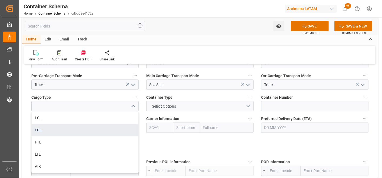
click at [103, 127] on div "FCL" at bounding box center [85, 131] width 107 height 12
type input "FCL"
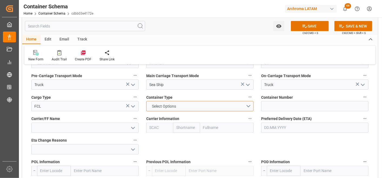
click at [249, 108] on button "Select Options" at bounding box center [199, 106] width 107 height 10
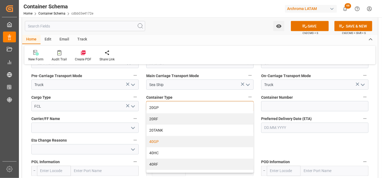
click at [174, 143] on div "40GP" at bounding box center [199, 141] width 107 height 11
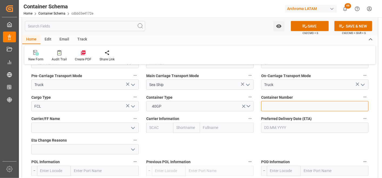
click at [316, 104] on input at bounding box center [314, 106] width 107 height 10
paste input "WHSU6450167"
type input "WHSU6450167"
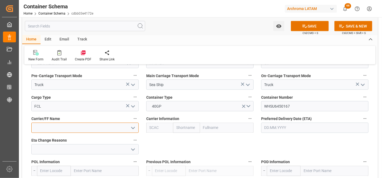
click at [106, 130] on input at bounding box center [84, 128] width 107 height 10
click at [207, 128] on input "text" at bounding box center [227, 128] width 54 height 10
type input "WAN"
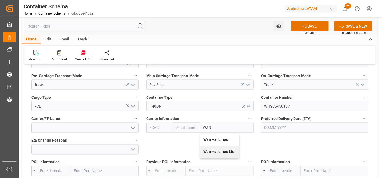
drag, startPoint x: 211, startPoint y: 140, endPoint x: 252, endPoint y: 136, distance: 41.2
click at [212, 140] on b "Wan Hai Lines" at bounding box center [216, 140] width 25 height 4
type input "WHLU"
type input "Wan Hai Lines"
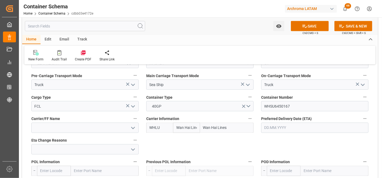
click at [293, 129] on input "text" at bounding box center [314, 128] width 107 height 10
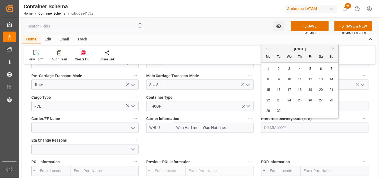
click at [332, 48] on div "September 2025" at bounding box center [299, 48] width 77 height 5
click at [334, 48] on button "Next Month" at bounding box center [333, 48] width 3 height 3
click at [291, 101] on div "22" at bounding box center [289, 101] width 7 height 6
type input "22.10.2025"
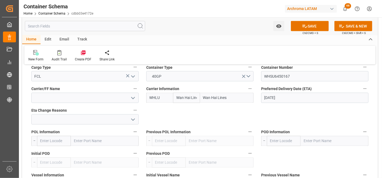
scroll to position [541, 0]
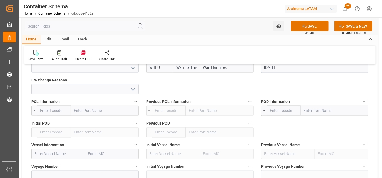
click at [105, 114] on input "text" at bounding box center [105, 111] width 68 height 10
type input "SHANGH"
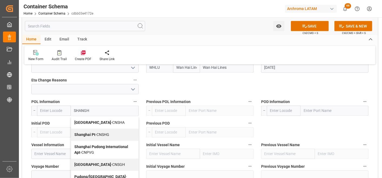
click at [99, 121] on span "Shanghai - CNSHA" at bounding box center [99, 123] width 50 height 4
type input "CNSHA"
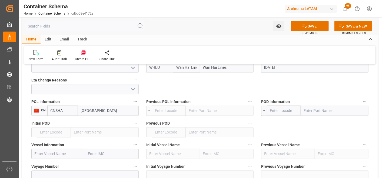
type input "Shanghai"
click at [310, 112] on input "text" at bounding box center [335, 111] width 68 height 10
type input "PUERTO QUETZAL"
click at [313, 119] on div "Puerto Quetzal - GTPRQ" at bounding box center [324, 123] width 46 height 12
type input "GTPRQ"
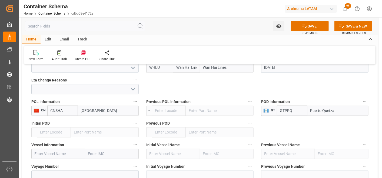
scroll to position [571, 0]
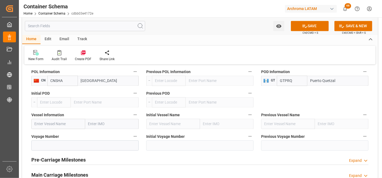
type input "Puerto Quetzal"
click at [77, 123] on input "text" at bounding box center [58, 124] width 54 height 10
paste input "KOTA CAHAYA"
type input "KOTA CAHAYA"
click at [72, 134] on span "KOTA CAHAYA - 9494589" at bounding box center [55, 136] width 41 height 4
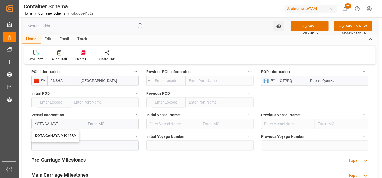
type input "9494589"
type input "KOTA CAHAYA"
drag, startPoint x: 52, startPoint y: 149, endPoint x: 56, endPoint y: 149, distance: 3.5
click at [52, 148] on input at bounding box center [84, 146] width 107 height 10
paste input "090E"
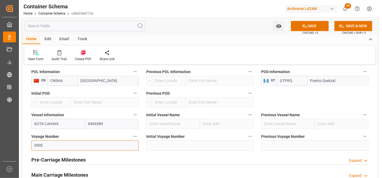
scroll to position [601, 0]
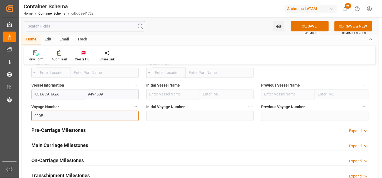
type input "090E"
click at [56, 147] on h2 "Main Carriage Milestones" at bounding box center [59, 145] width 57 height 7
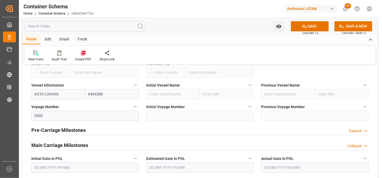
scroll to position [661, 0]
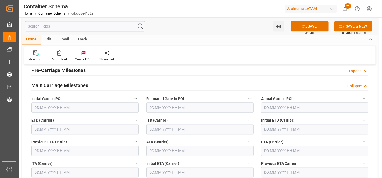
click at [58, 131] on input "text" at bounding box center [84, 129] width 107 height 10
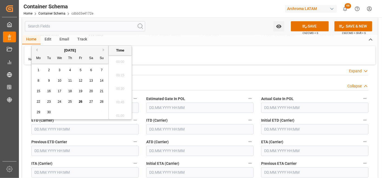
scroll to position [583, 0]
click at [90, 91] on span "20" at bounding box center [91, 91] width 4 height 4
type input "20.09.2025 00:00"
click at [266, 150] on input "text" at bounding box center [314, 151] width 107 height 10
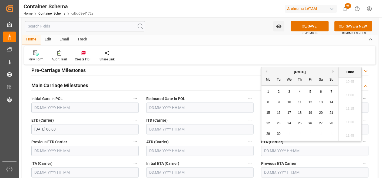
click at [334, 71] on button "Next Month" at bounding box center [333, 71] width 3 height 3
click at [291, 123] on span "22" at bounding box center [289, 124] width 4 height 4
type input "22.10.2025 00:00"
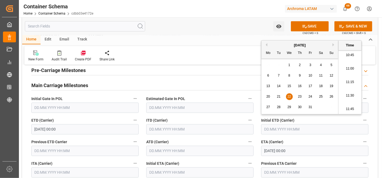
scroll to position [721, 0]
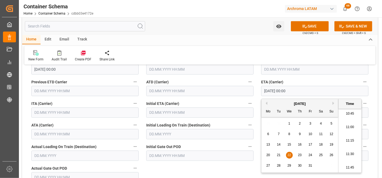
click at [259, 147] on div "Estimated Gate Out POD" at bounding box center [314, 152] width 115 height 22
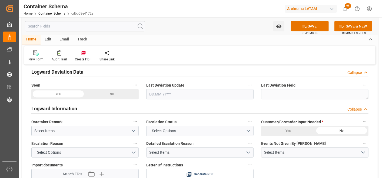
scroll to position [901, 0]
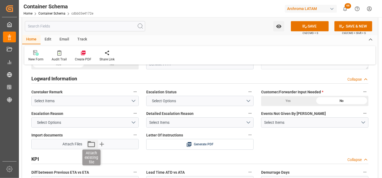
click at [91, 147] on icon "button" at bounding box center [91, 144] width 9 height 9
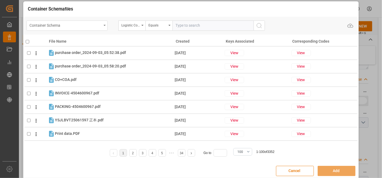
click at [100, 26] on div "Container Schema" at bounding box center [65, 25] width 72 height 7
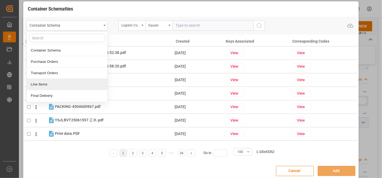
click at [47, 82] on div "Line Items" at bounding box center [67, 84] width 81 height 11
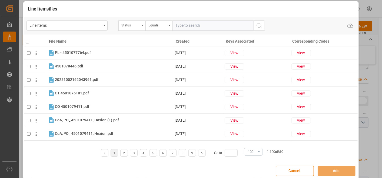
click at [141, 26] on div "Status" at bounding box center [131, 26] width 27 height 10
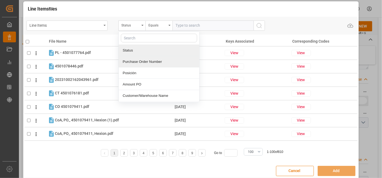
click at [141, 61] on div "Purchase Order Number" at bounding box center [159, 61] width 81 height 11
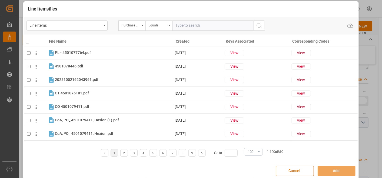
click at [158, 27] on div "Equals" at bounding box center [157, 25] width 18 height 6
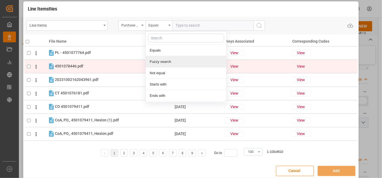
click at [166, 61] on div "Fuzzy search" at bounding box center [186, 61] width 81 height 11
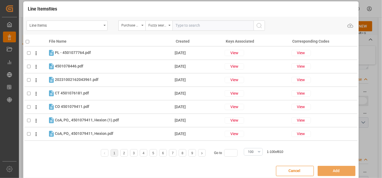
click at [201, 25] on input "text" at bounding box center [212, 26] width 81 height 10
paste input "4504662818"
type input "4504662818"
click at [257, 28] on icon "search button" at bounding box center [259, 25] width 6 height 6
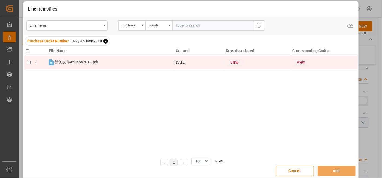
click at [30, 61] on input "checkbox" at bounding box center [29, 63] width 4 height 4
checkbox input "true"
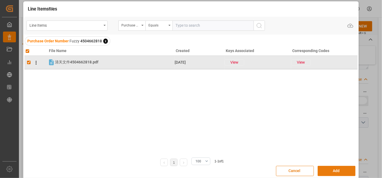
click at [331, 170] on button "Add" at bounding box center [337, 171] width 38 height 10
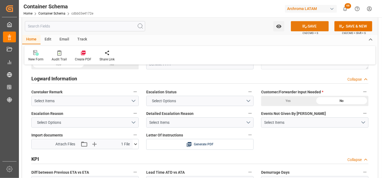
click at [311, 26] on button "SAVE" at bounding box center [310, 26] width 38 height 10
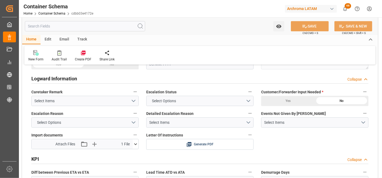
scroll to position [841, 0]
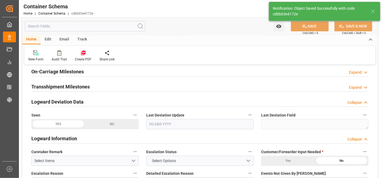
type input "Document Sent"
type input "GTPRQ"
type input "Puerto Quetzal"
type input "KOTA CAHAYA"
type input "9494589"
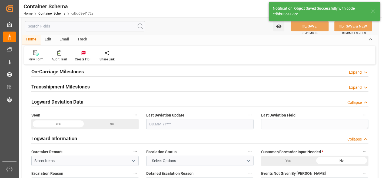
type input "090E"
type textarea "pod"
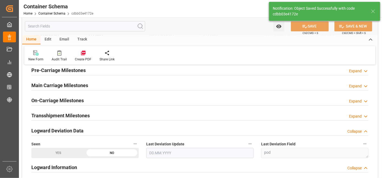
type input "26.09.2025"
type input "26.09.2025 16:26"
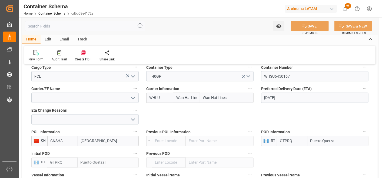
scroll to position [480, 0]
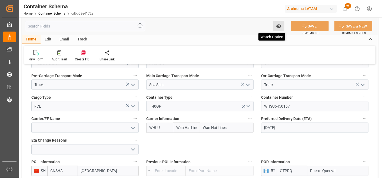
click at [275, 26] on button "Watch Option" at bounding box center [278, 26] width 11 height 10
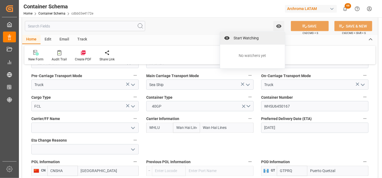
click at [256, 34] on div "Start Watching" at bounding box center [252, 38] width 65 height 12
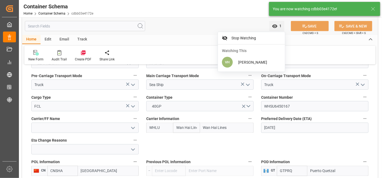
click at [64, 38] on div "Email" at bounding box center [64, 39] width 18 height 9
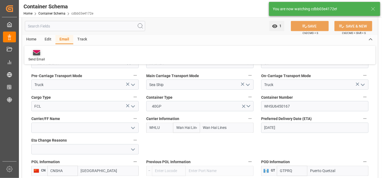
click at [40, 57] on div "Send Email" at bounding box center [36, 59] width 16 height 5
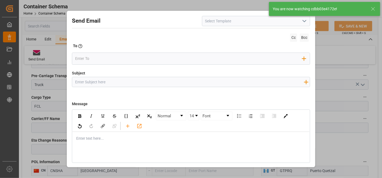
click at [300, 22] on button "open menu" at bounding box center [304, 21] width 8 height 8
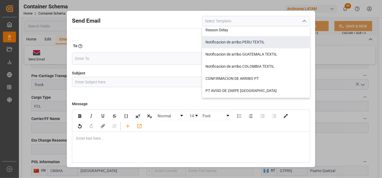
scroll to position [150, 0]
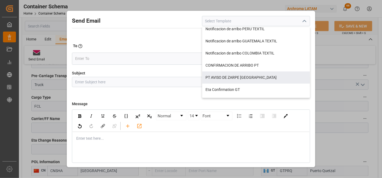
click at [235, 85] on div "Eta Confirmation GT" at bounding box center [256, 90] width 108 height 12
type input "Eta Confirmation GT"
type input "GT || PO {{purchaseOrder}} || {{category}} || BL {{bookingNumber}} || Confirmac…"
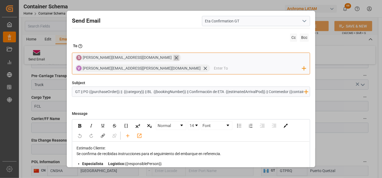
click at [175, 58] on icon at bounding box center [176, 57] width 3 height 3
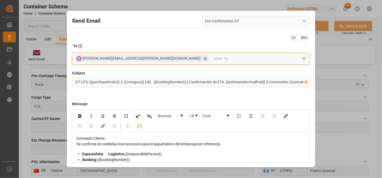
click at [214, 58] on input "email" at bounding box center [258, 59] width 88 height 8
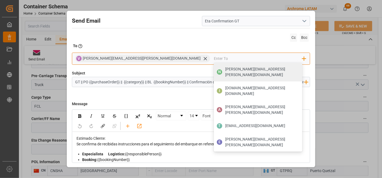
type input "G"
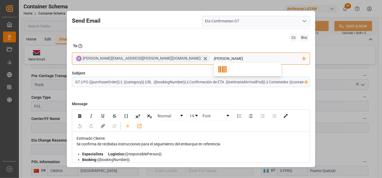
type input "gloria"
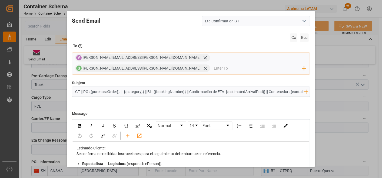
type input "k"
type input "johana"
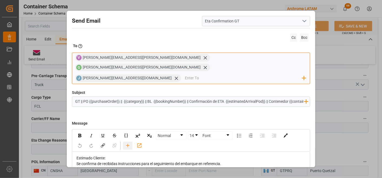
click at [131, 142] on div "rdw-toolbar" at bounding box center [127, 146] width 9 height 8
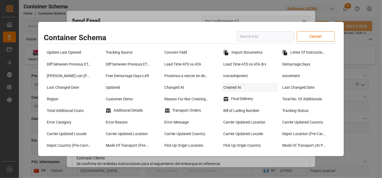
scroll to position [420, 0]
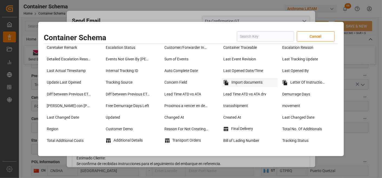
click at [237, 85] on div "Import documents" at bounding box center [250, 82] width 56 height 9
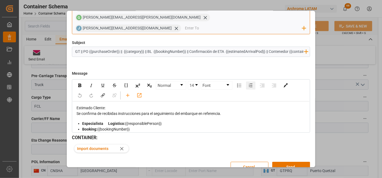
scroll to position [0, 0]
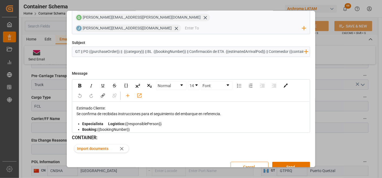
click at [263, 47] on input "GT || PO {{purchaseOrder}} || {{category}} || BL {{bookingNumber}} || Confirmac…" at bounding box center [189, 51] width 234 height 9
click at [290, 47] on input "GT || PO {{purchaseOrder}} || {{category}} || BL {{bookingNumber}} || Confirmac…" at bounding box center [189, 51] width 234 height 9
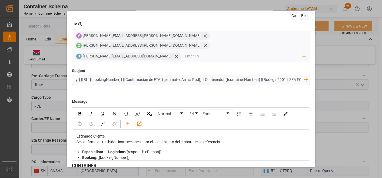
scroll to position [50, 0]
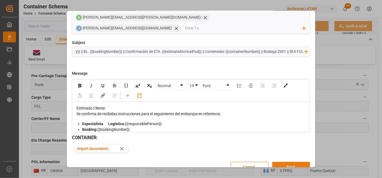
type input "GT || PO {{purchaseOrder}} || {{category}} || BL {{bookingNumber}} || Confirmac…"
click at [299, 162] on button "Send" at bounding box center [291, 167] width 38 height 10
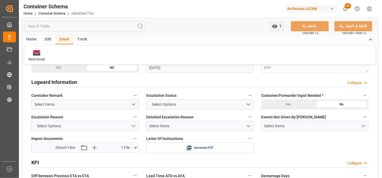
scroll to position [691, 0]
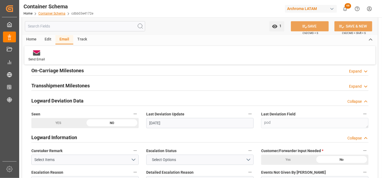
click at [60, 14] on link "Container Schema" at bounding box center [51, 14] width 27 height 4
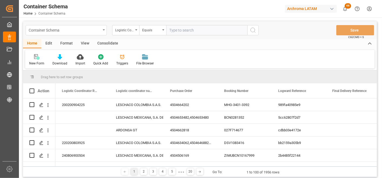
click at [92, 31] on div "Container Schema" at bounding box center [65, 29] width 72 height 7
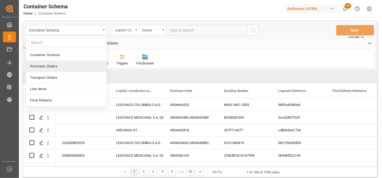
click at [70, 66] on div "Purchase Orders" at bounding box center [66, 66] width 81 height 11
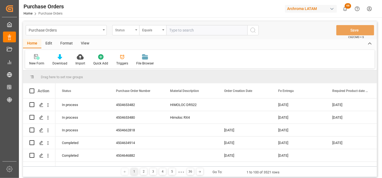
click at [135, 34] on div "Status" at bounding box center [125, 30] width 27 height 10
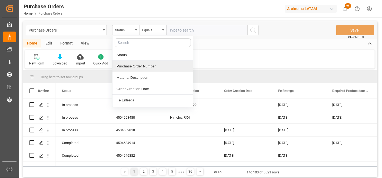
click at [136, 66] on div "Purchase Order Number" at bounding box center [152, 66] width 81 height 11
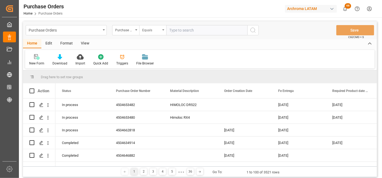
click at [151, 25] on div "Equals" at bounding box center [152, 30] width 27 height 10
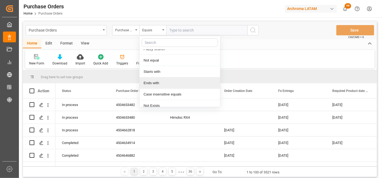
scroll to position [33, 0]
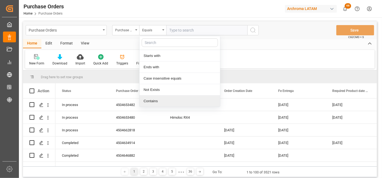
click at [162, 98] on div "Contains" at bounding box center [179, 101] width 81 height 11
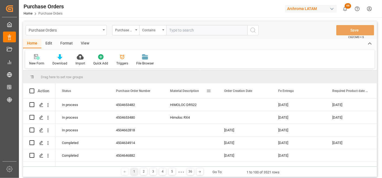
paste input "4504669962"
paste input "4504669973"
paste input "4504669974"
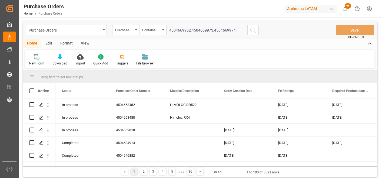
paste input "4504669975"
click at [236, 30] on input "4504669962,4504669973,4504669974,4504669975" at bounding box center [206, 30] width 81 height 10
paste input "4504669976"
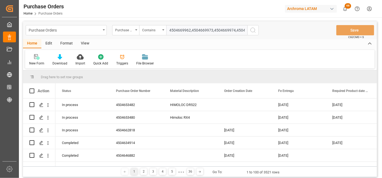
click at [229, 33] on input "4504669962,4504669973,4504669974,4504669975,4504669976" at bounding box center [206, 30] width 81 height 10
paste input "4504670403"
type input "4504669962,4504669973,4504669974,4504669975,4504669976,4504670403"
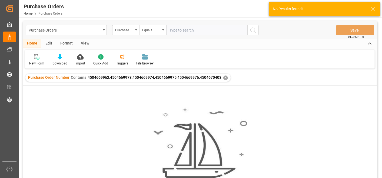
click at [223, 76] on div "✕" at bounding box center [225, 78] width 5 height 5
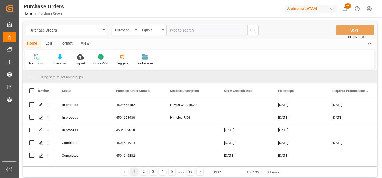
click at [149, 35] on div "Equals" at bounding box center [152, 30] width 27 height 10
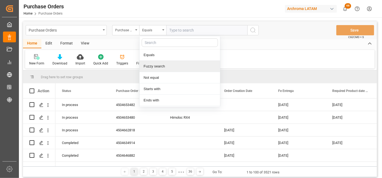
click at [161, 67] on div "Fuzzy search" at bounding box center [179, 66] width 81 height 11
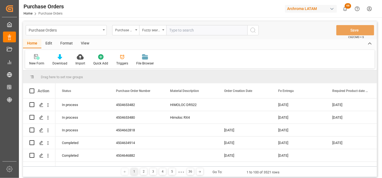
paste input "4504670403"
type input "4504670403"
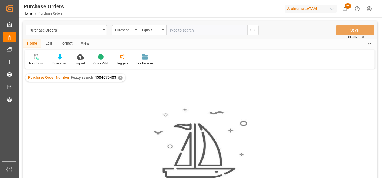
paste input "4504669962"
type input "4504669962"
click at [119, 77] on div "✕" at bounding box center [120, 78] width 5 height 5
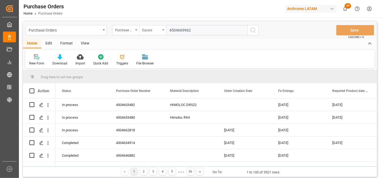
drag, startPoint x: 191, startPoint y: 31, endPoint x: 164, endPoint y: 34, distance: 27.7
click at [164, 34] on div "Purchase Order Number Equals 4504669962" at bounding box center [185, 30] width 146 height 10
click at [157, 29] on div "Equals" at bounding box center [151, 29] width 18 height 6
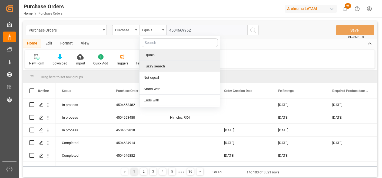
click at [157, 66] on div "Fuzzy search" at bounding box center [179, 66] width 81 height 11
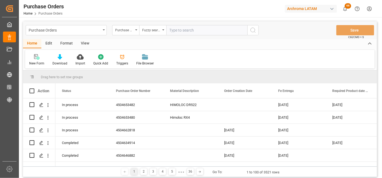
paste input "4504669962"
type input "4504669962"
click at [251, 29] on icon "search button" at bounding box center [253, 30] width 6 height 6
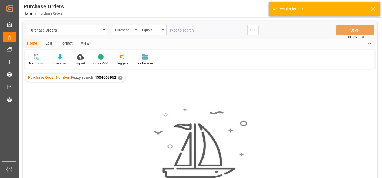
click at [122, 78] on div "Purchase Order Number Fuzzy search 4504669962 ✕" at bounding box center [75, 78] width 100 height 8
click at [120, 79] on div "✕" at bounding box center [120, 78] width 5 height 5
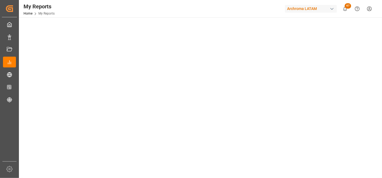
scroll to position [21, 0]
